Goal: Complete application form: Complete application form

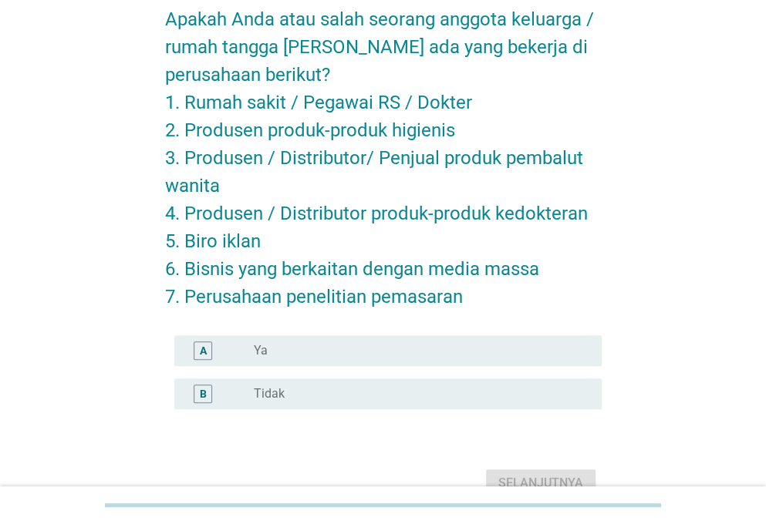
scroll to position [162, 0]
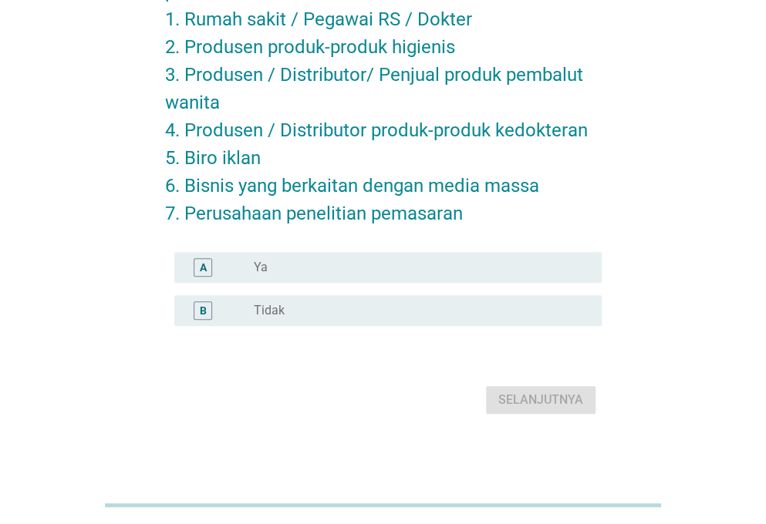
click at [358, 311] on div "radio_button_unchecked Tidak" at bounding box center [415, 310] width 323 height 15
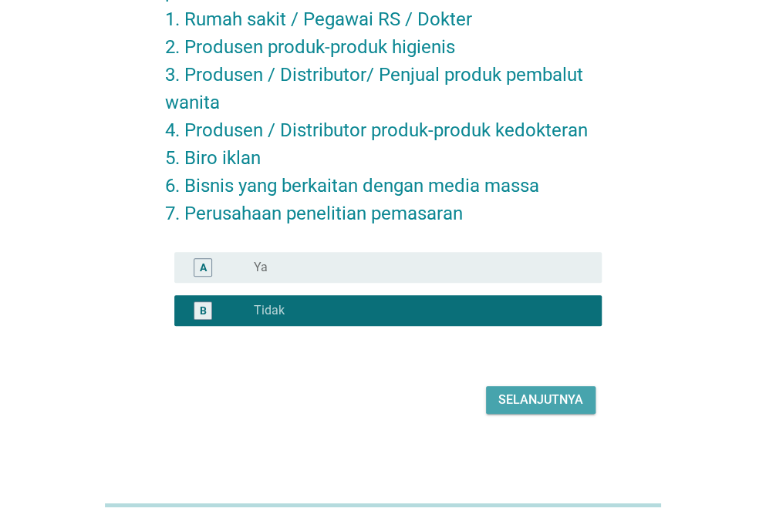
click at [535, 406] on div "Selanjutnya" at bounding box center [540, 400] width 85 height 19
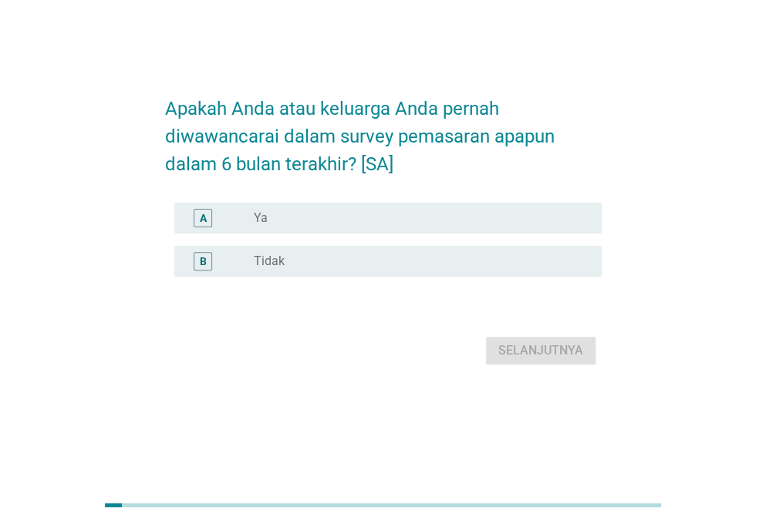
scroll to position [0, 0]
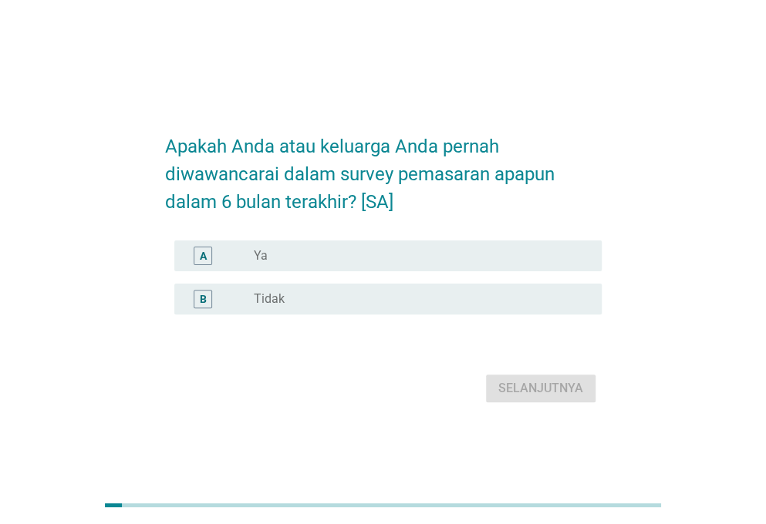
click at [304, 298] on div "radio_button_unchecked Tidak" at bounding box center [415, 298] width 323 height 15
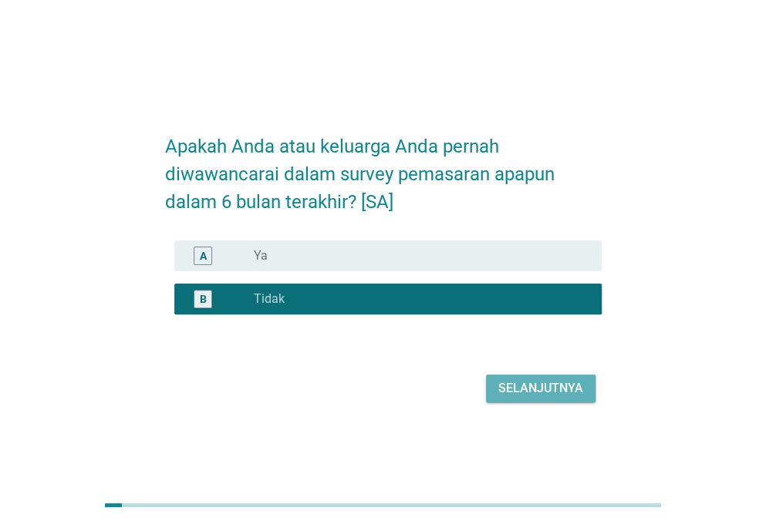
click at [515, 382] on div "Selanjutnya" at bounding box center [540, 388] width 85 height 19
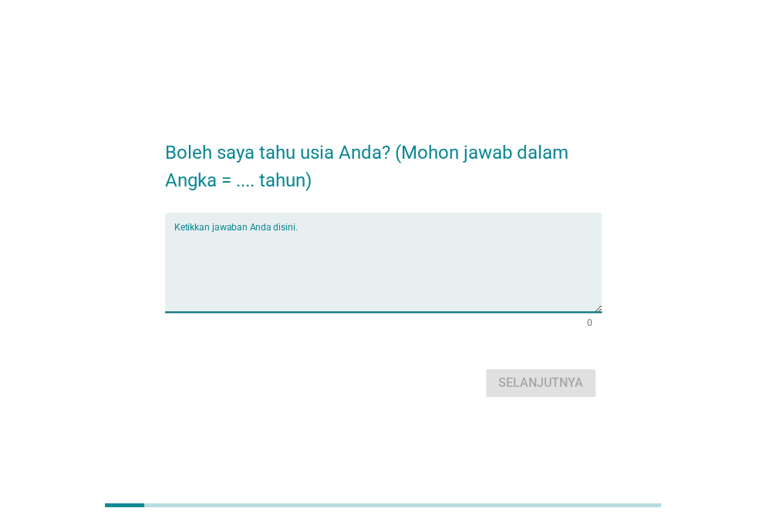
click at [414, 259] on textarea "Ketikkan jawaban Anda disini." at bounding box center [387, 271] width 427 height 81
type textarea "24"
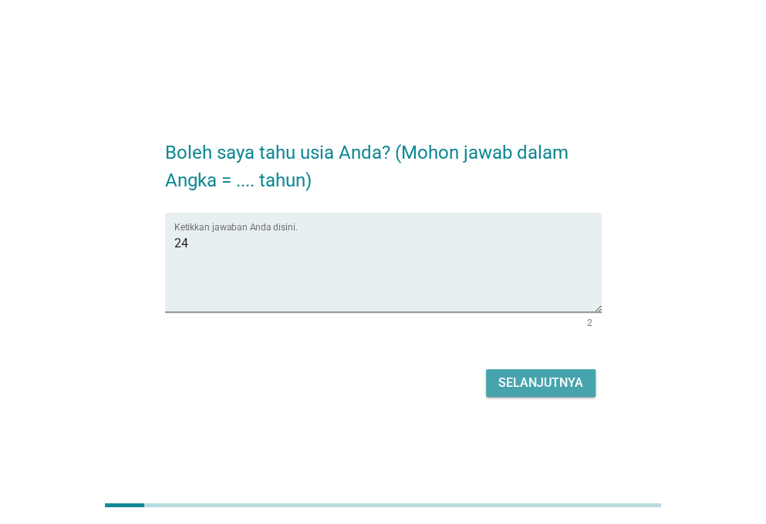
click at [565, 372] on button "Selanjutnya" at bounding box center [540, 383] width 109 height 28
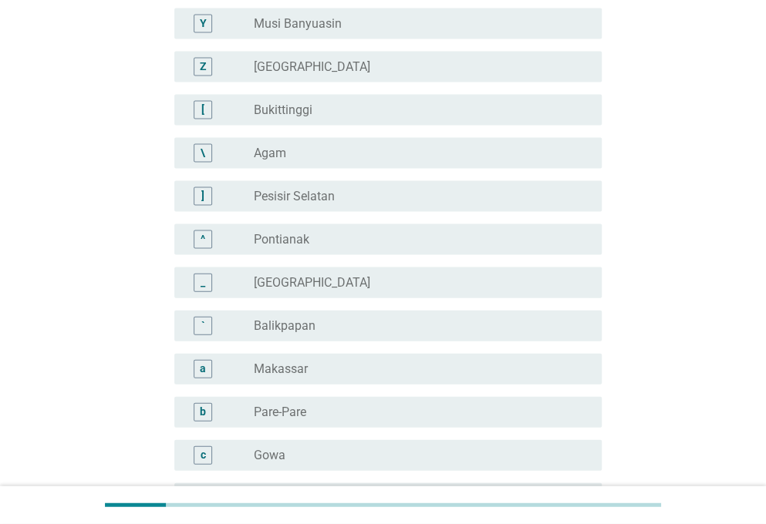
scroll to position [1396, 0]
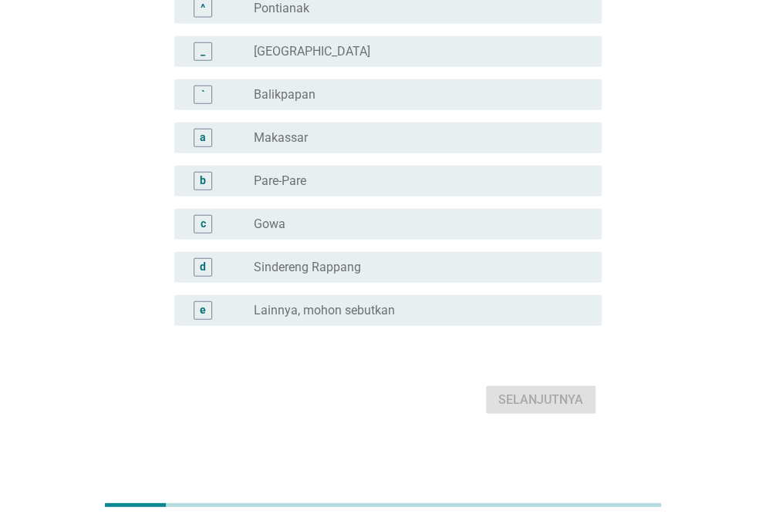
click at [318, 96] on div "radio_button_unchecked Balikpapan" at bounding box center [415, 94] width 323 height 15
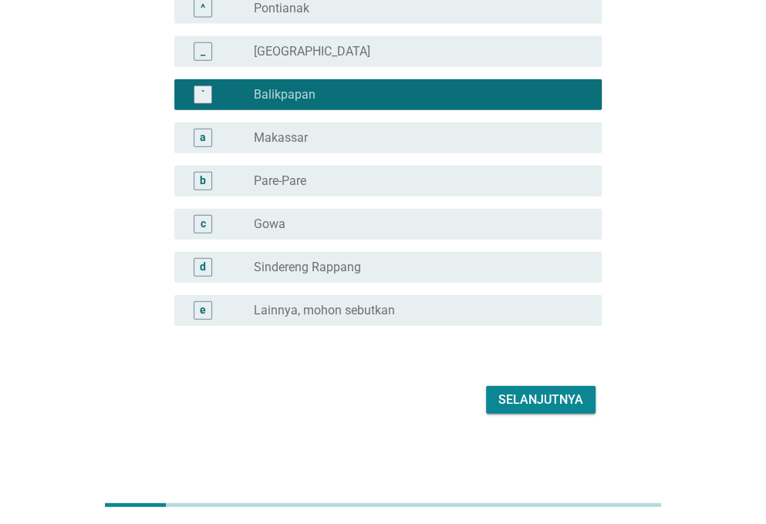
click at [538, 388] on button "Selanjutnya" at bounding box center [540, 400] width 109 height 28
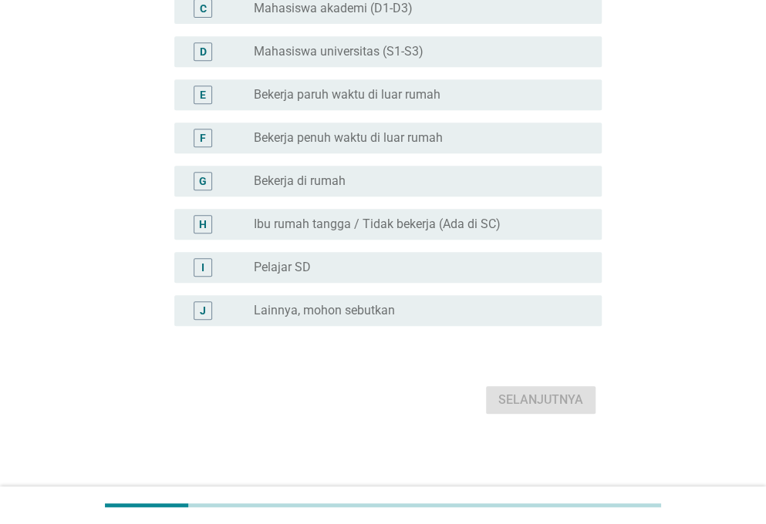
scroll to position [0, 0]
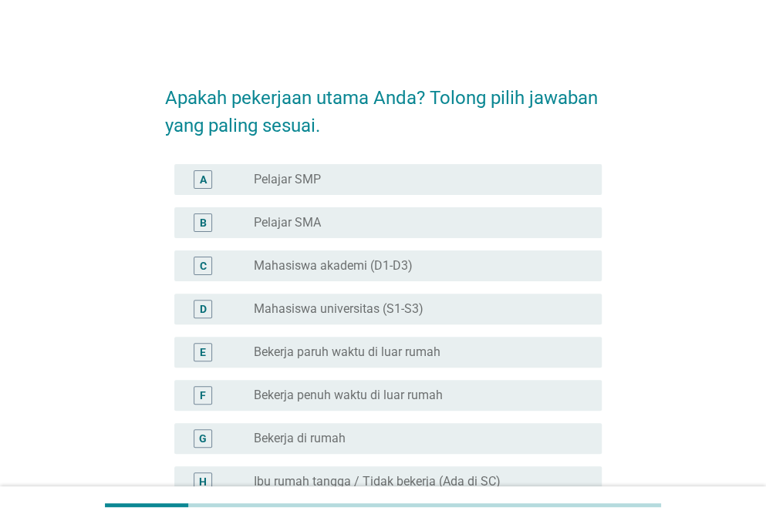
click at [453, 269] on div "radio_button_unchecked Mahasiswa akademi (D1-D3)" at bounding box center [415, 265] width 323 height 15
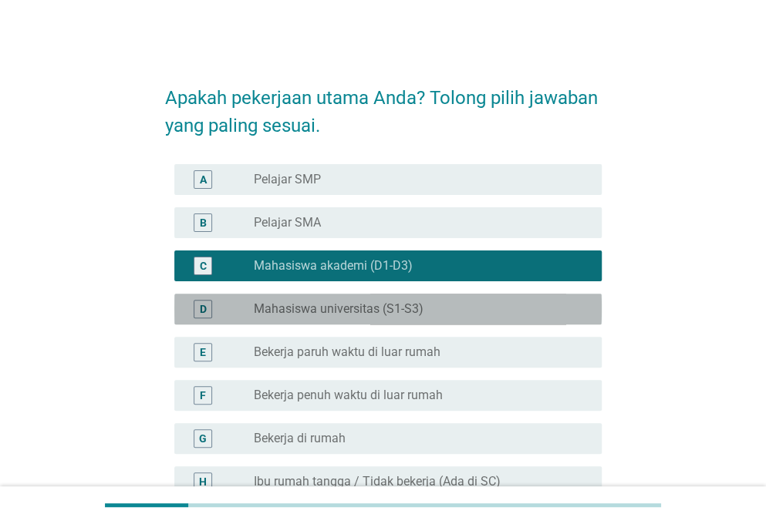
click at [439, 315] on div "radio_button_unchecked Mahasiswa universitas (S1-S3)" at bounding box center [415, 308] width 323 height 15
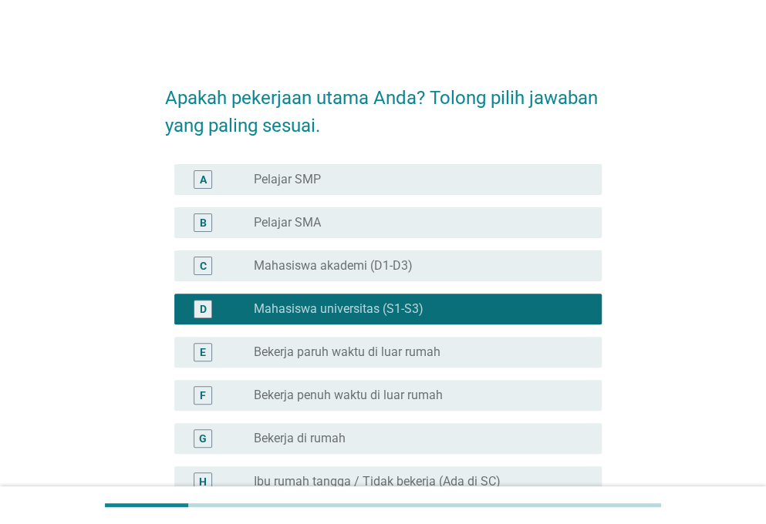
scroll to position [258, 0]
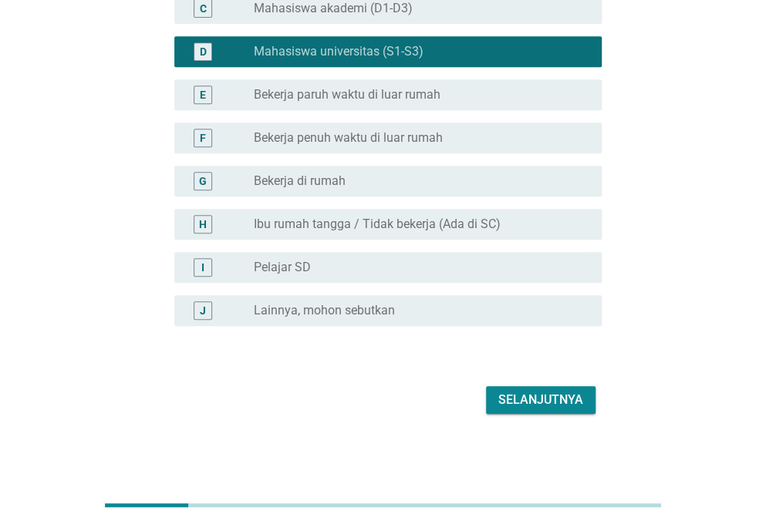
click at [513, 392] on div "Selanjutnya" at bounding box center [540, 400] width 85 height 19
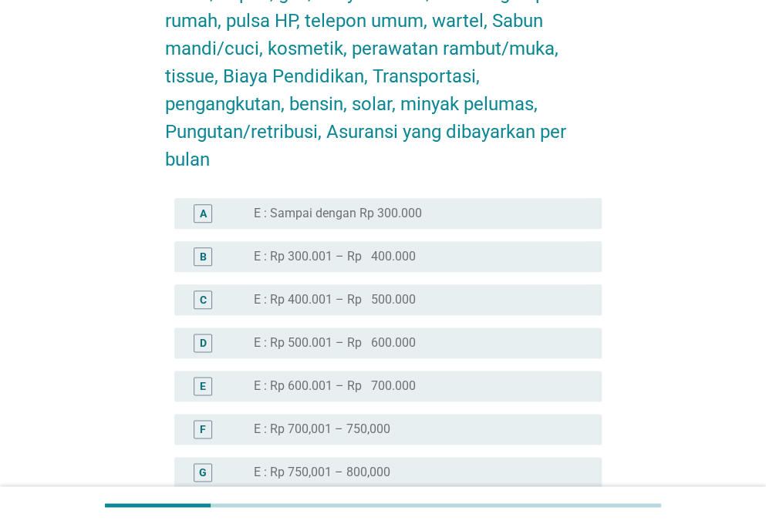
scroll to position [925, 0]
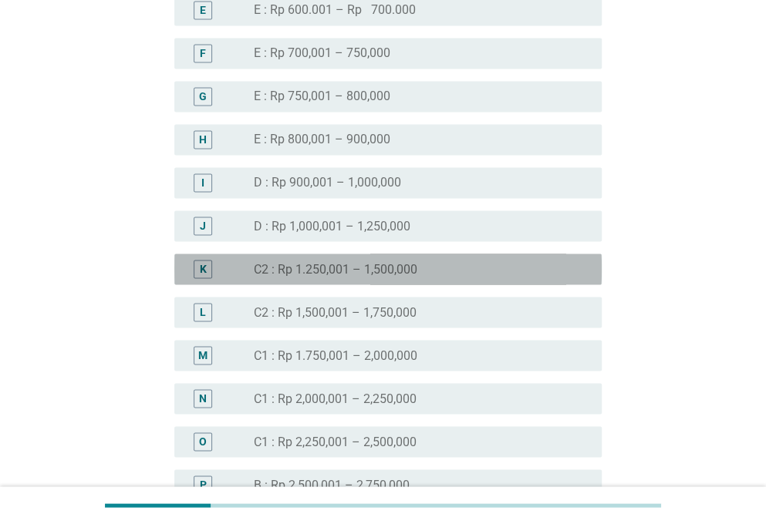
click at [355, 282] on div "K radio_button_unchecked C2 : Rp 1.250,001 – 1,500,000" at bounding box center [387, 269] width 427 height 31
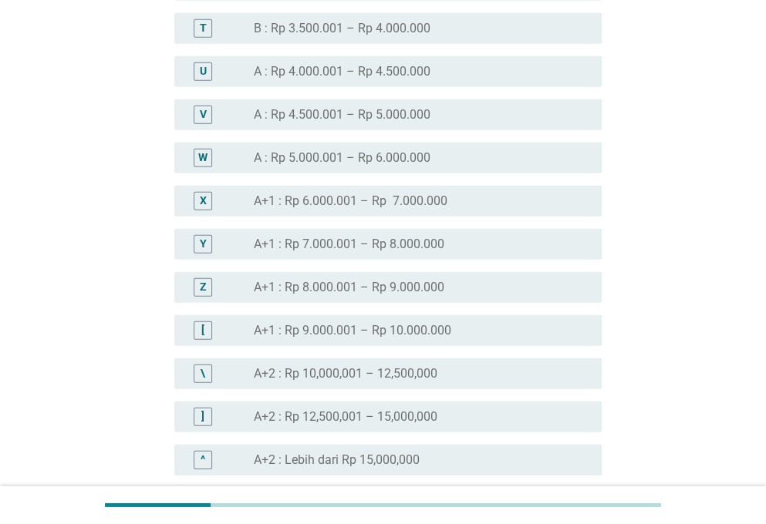
scroll to position [1747, 0]
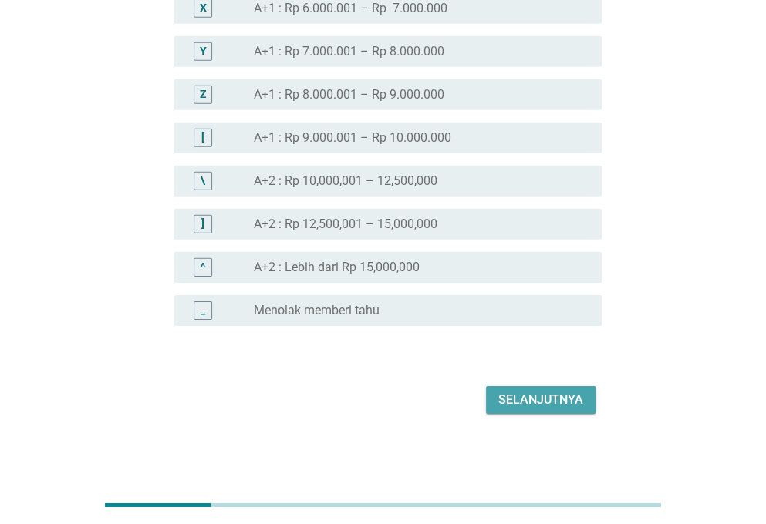
click at [528, 399] on div "Selanjutnya" at bounding box center [540, 400] width 85 height 19
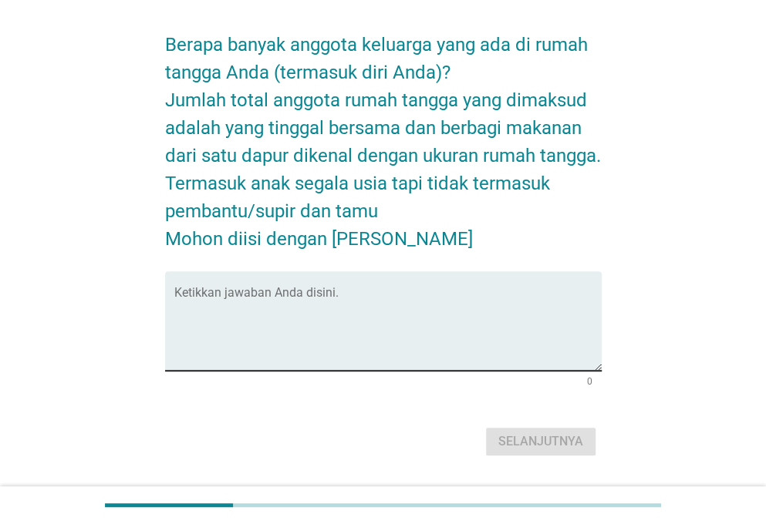
scroll to position [77, 0]
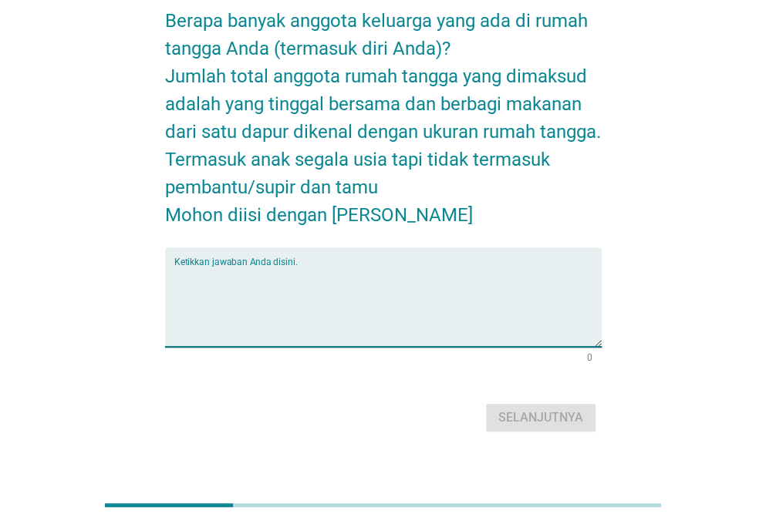
click at [323, 323] on textarea "Ketikkan jawaban Anda disini." at bounding box center [387, 306] width 427 height 81
type textarea "5"
click at [543, 410] on div "Selanjutnya" at bounding box center [540, 418] width 85 height 19
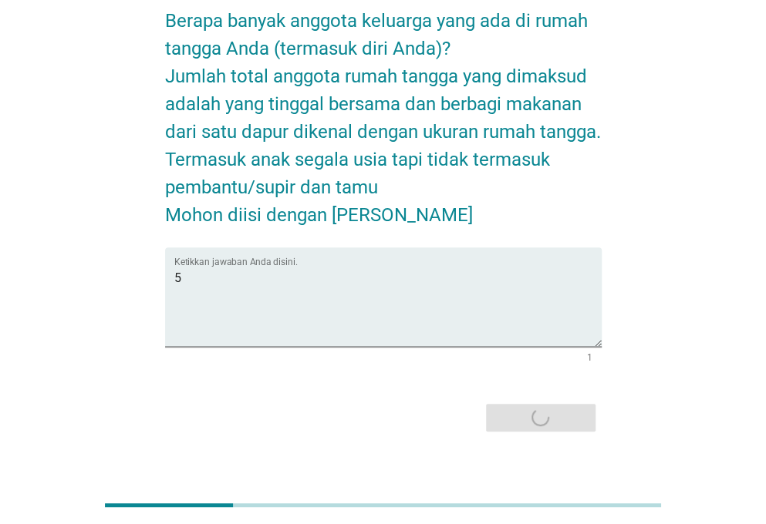
scroll to position [0, 0]
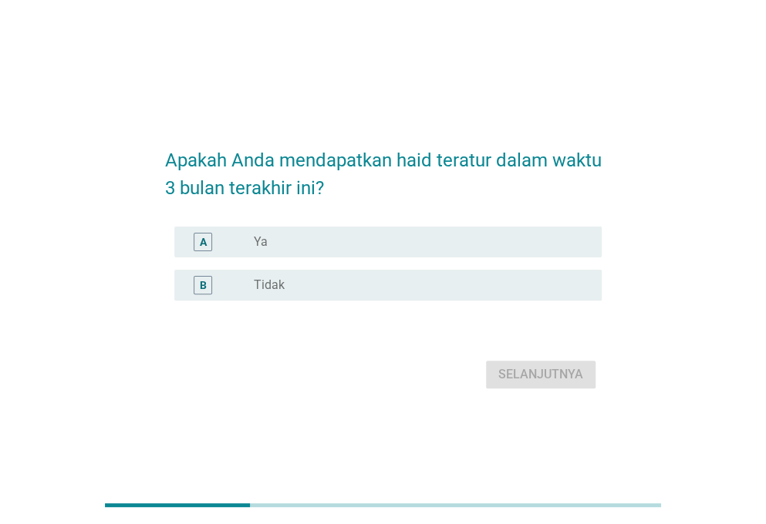
click at [363, 278] on div "radio_button_unchecked Tidak" at bounding box center [415, 285] width 323 height 15
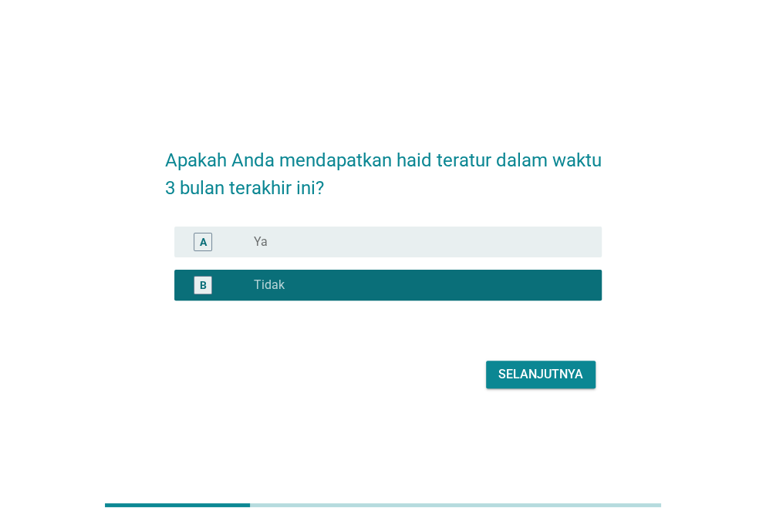
click at [573, 386] on button "Selanjutnya" at bounding box center [540, 375] width 109 height 28
